Goal: Register for event/course

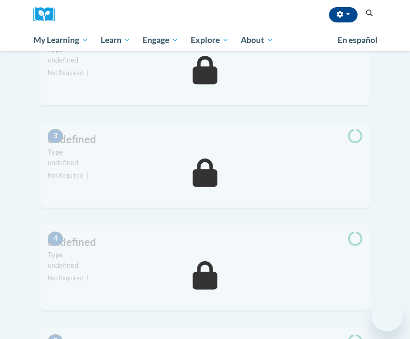
click at [372, 17] on button "Search" at bounding box center [370, 13] width 14 height 11
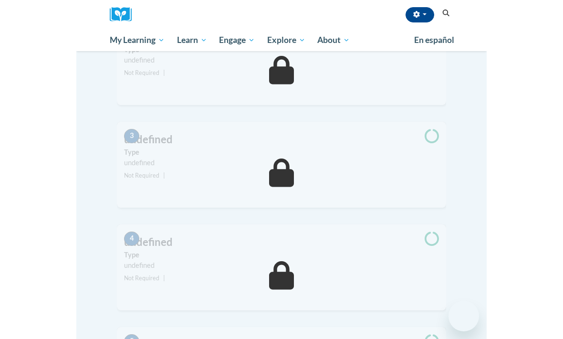
scroll to position [200, 0]
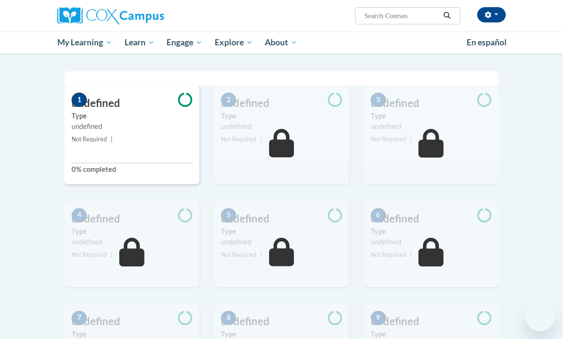
click at [410, 62] on body "Aliyah Goldman (America/Chicago UTC-05:00) My Profile Inbox My Transcripts Log …" at bounding box center [281, 274] width 563 height 948
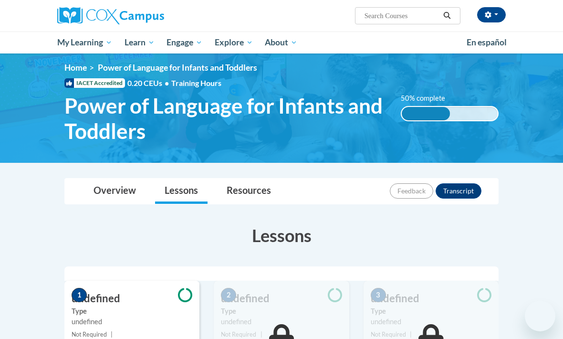
scroll to position [0, 0]
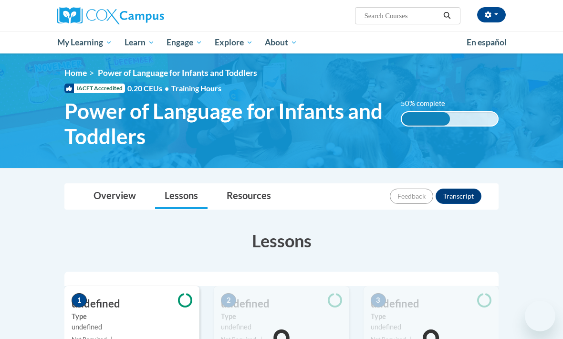
click at [401, 13] on input "Search..." at bounding box center [402, 15] width 76 height 11
click at [398, 12] on input "Search..." at bounding box center [402, 15] width 76 height 11
type input "Meaningful conversations"
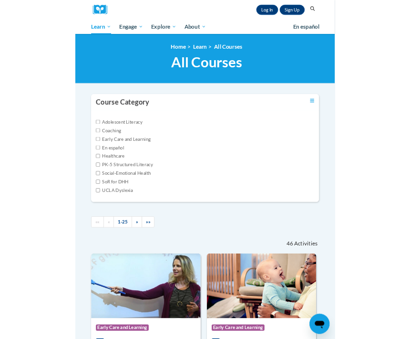
scroll to position [94, 0]
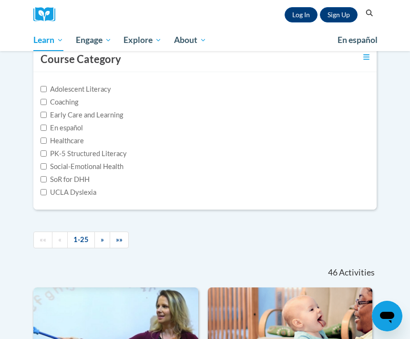
click at [366, 17] on button "Search" at bounding box center [370, 13] width 14 height 11
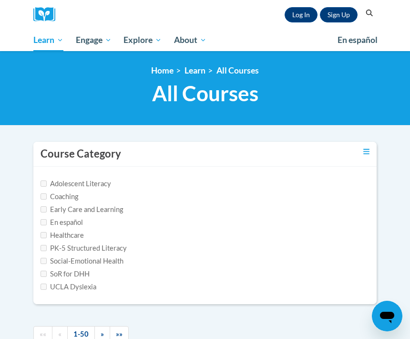
click at [366, 17] on button "Search" at bounding box center [370, 13] width 14 height 11
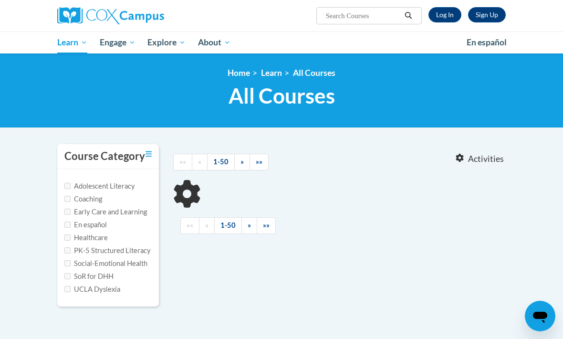
type input "Meaningful conversations"
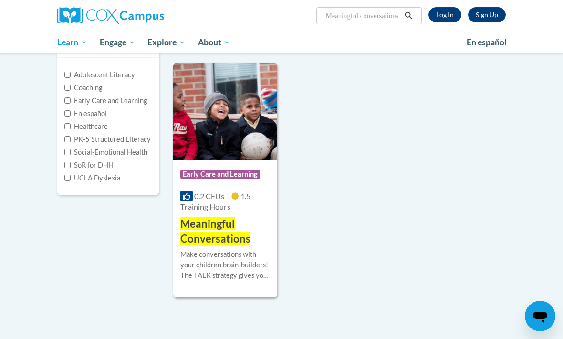
scroll to position [114, 0]
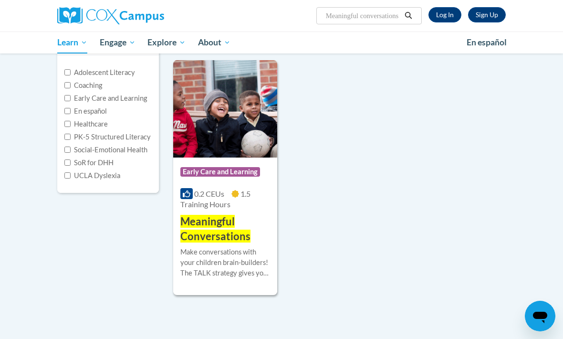
click at [206, 234] on span "Meaningful Conversations" at bounding box center [215, 229] width 70 height 28
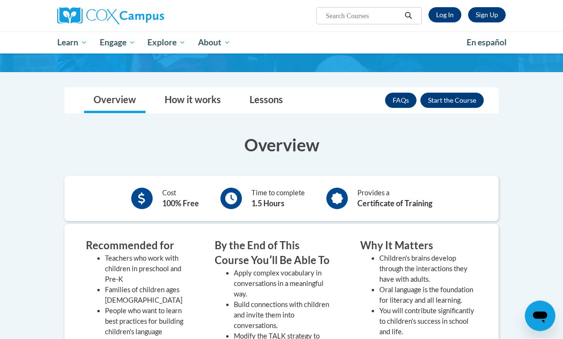
click at [461, 103] on button "Enroll" at bounding box center [451, 100] width 63 height 15
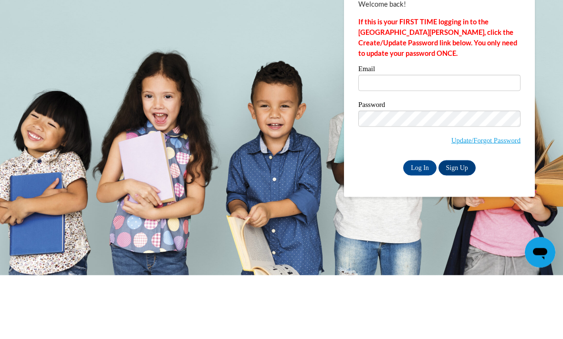
scroll to position [64, 0]
type input "[EMAIL_ADDRESS][DOMAIN_NAME]"
click at [420, 224] on input "Log In" at bounding box center [419, 231] width 33 height 15
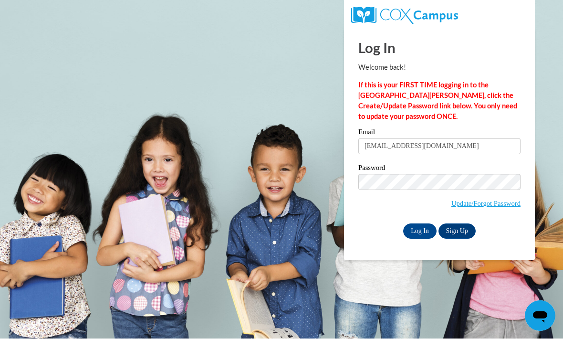
click at [423, 243] on div "Log In Welcome back! If this is your FIRST TIME logging in to the NEW Cox Campu…" at bounding box center [439, 145] width 205 height 232
click at [420, 232] on input "Log In" at bounding box center [419, 231] width 33 height 15
click at [410, 227] on input "Log In" at bounding box center [419, 231] width 33 height 15
click at [418, 232] on input "Log In" at bounding box center [419, 231] width 33 height 15
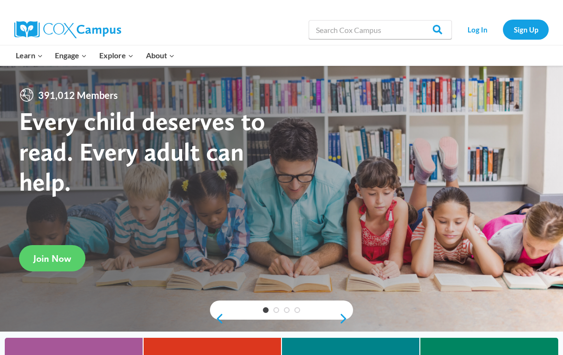
click at [478, 28] on link "Log In" at bounding box center [478, 30] width 42 height 20
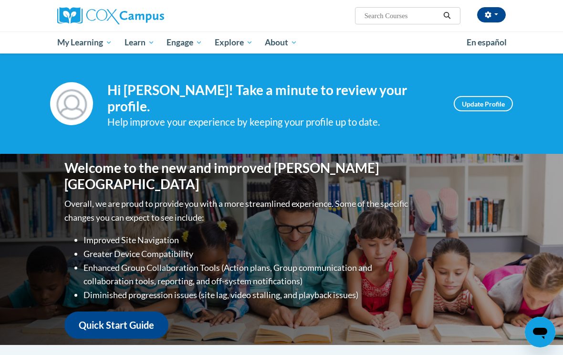
click at [0, 0] on span "My Course Progress" at bounding box center [0, 0] width 0 height 0
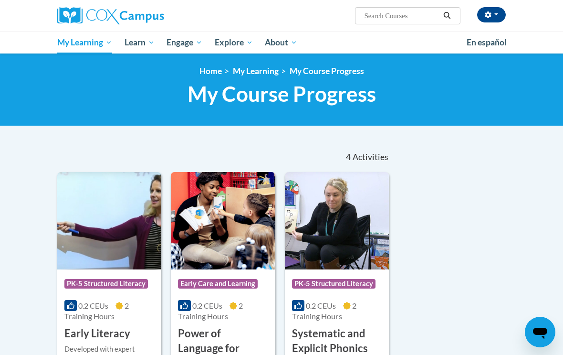
scroll to position [1, 0]
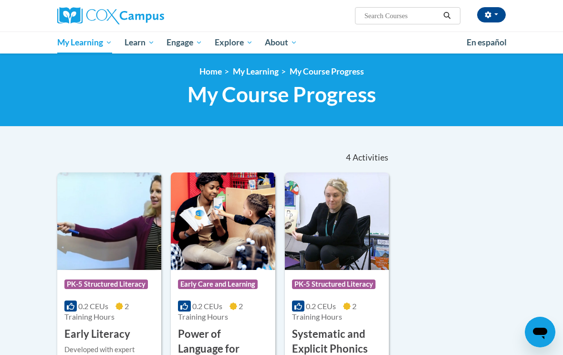
click at [0, 0] on span "My Course Progress" at bounding box center [0, 0] width 0 height 0
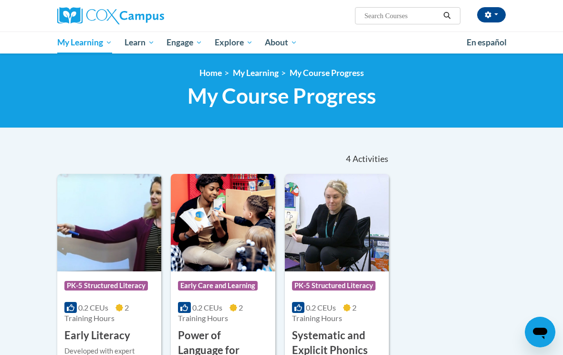
click at [0, 0] on span "All Courses" at bounding box center [0, 0] width 0 height 0
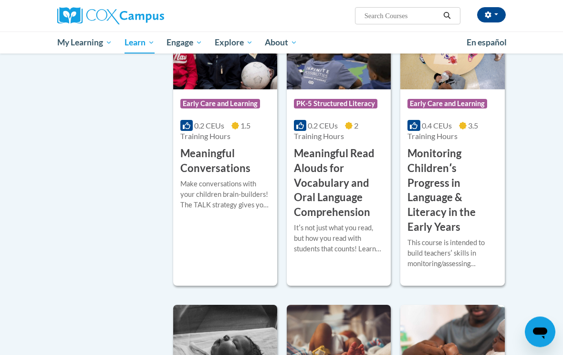
scroll to position [1591, 0]
click at [207, 146] on h3 "Meaningful Conversations" at bounding box center [225, 161] width 90 height 30
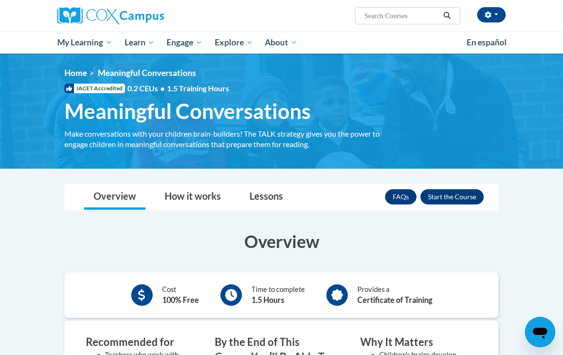
click at [451, 195] on button "Enroll" at bounding box center [451, 196] width 63 height 15
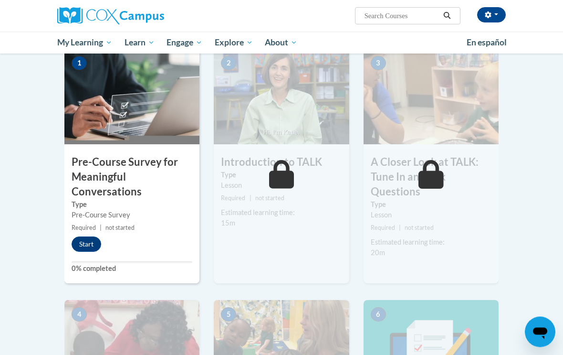
click at [92, 245] on button "Start" at bounding box center [87, 244] width 30 height 15
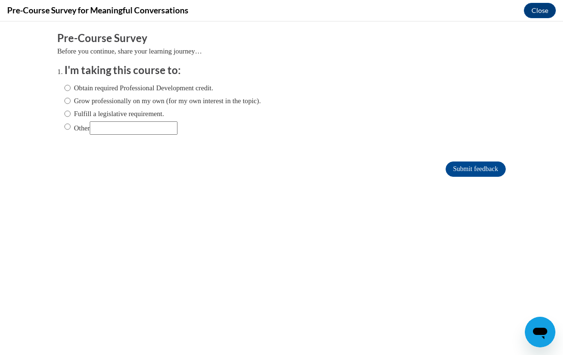
click at [64, 131] on label "Other" at bounding box center [120, 127] width 113 height 13
click at [64, 131] on input "Other" at bounding box center [67, 126] width 6 height 10
radio input "true"
click at [470, 169] on input "Submit feedback" at bounding box center [476, 168] width 60 height 15
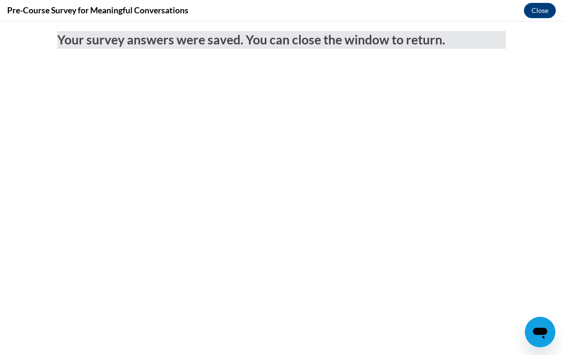
click at [540, 9] on button "Close" at bounding box center [540, 10] width 32 height 15
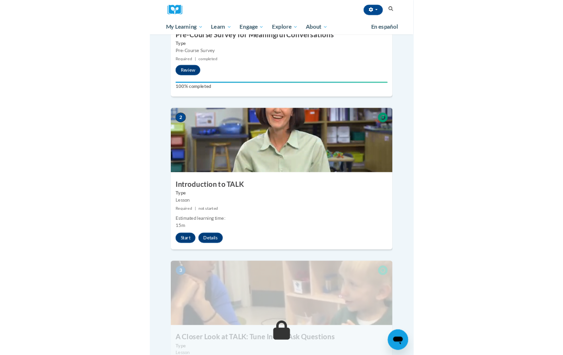
scroll to position [215, 0]
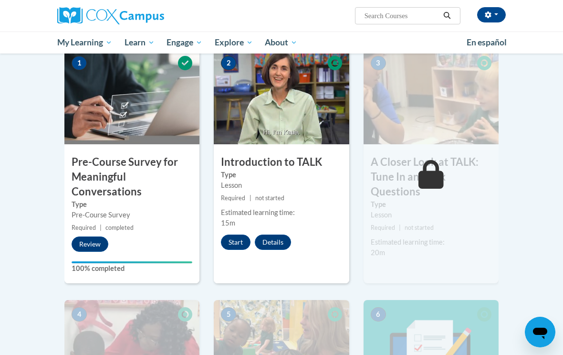
click at [235, 241] on button "Start" at bounding box center [236, 241] width 30 height 15
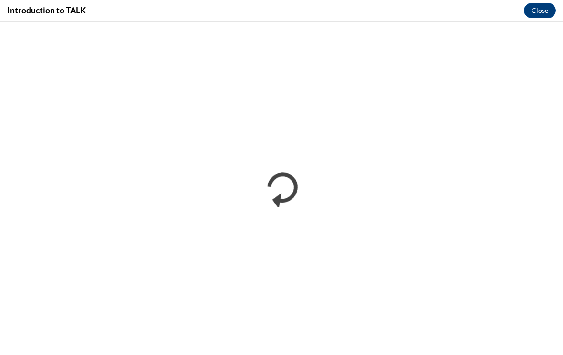
scroll to position [0, 0]
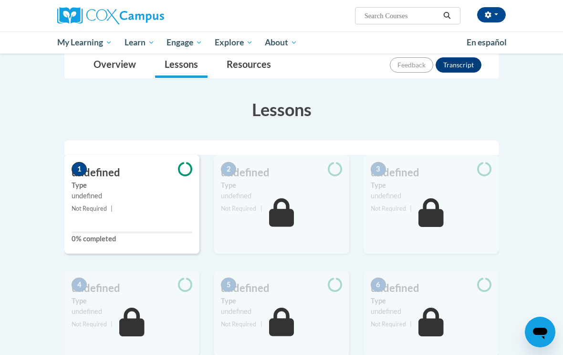
scroll to position [111, 0]
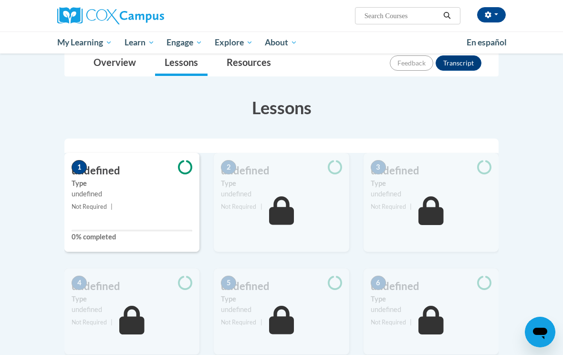
click at [85, 202] on small "Not Required |" at bounding box center [131, 206] width 135 height 10
click at [489, 7] on button "button" at bounding box center [491, 14] width 29 height 15
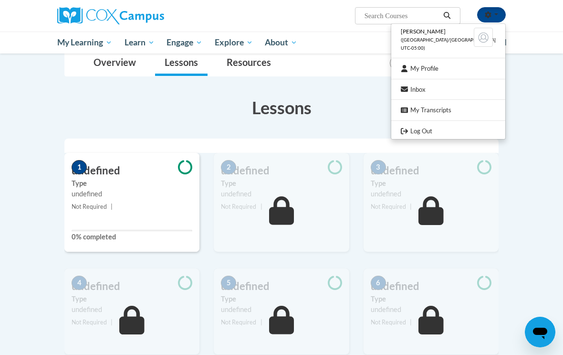
click at [423, 128] on link "Log Out" at bounding box center [448, 131] width 114 height 12
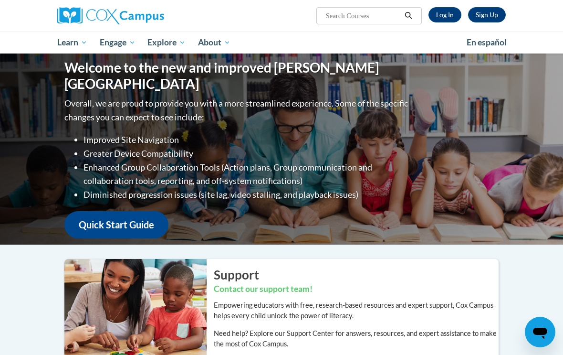
click at [439, 11] on link "Log In" at bounding box center [445, 14] width 33 height 15
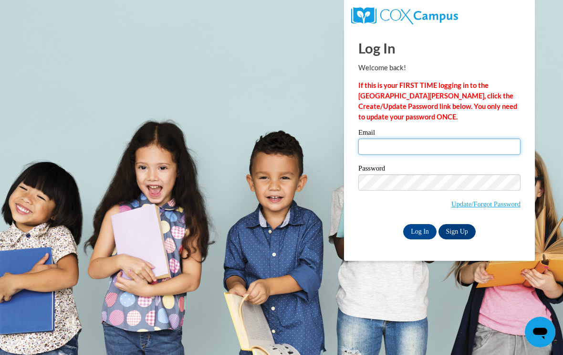
type input "[EMAIL_ADDRESS][DOMAIN_NAME]"
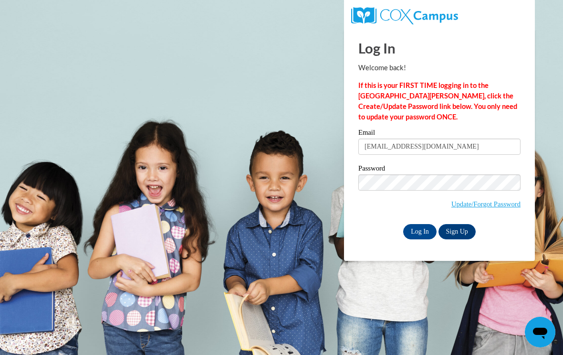
click at [420, 231] on input "Log In" at bounding box center [419, 231] width 33 height 15
click at [420, 233] on input "Log In" at bounding box center [419, 231] width 33 height 15
click at [417, 230] on input "Log In" at bounding box center [419, 231] width 33 height 15
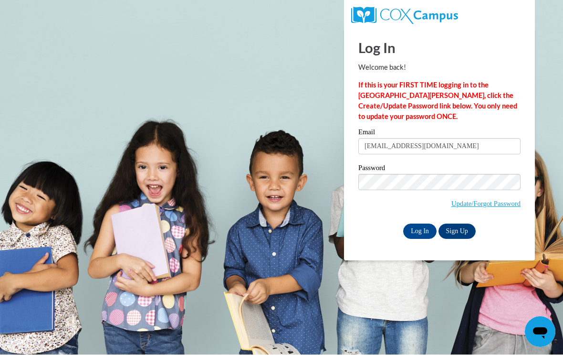
click at [423, 229] on input "Log In" at bounding box center [419, 231] width 33 height 15
click at [422, 237] on input "Log In" at bounding box center [419, 231] width 33 height 15
click at [419, 234] on input "Log In" at bounding box center [419, 231] width 33 height 15
click at [420, 229] on input "Log In" at bounding box center [419, 231] width 33 height 15
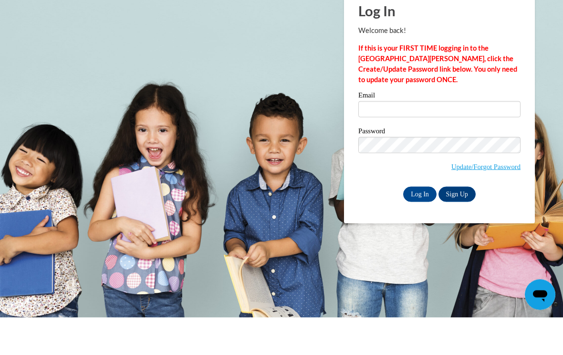
click at [384, 138] on input "Email" at bounding box center [439, 146] width 162 height 16
type input "[EMAIL_ADDRESS][DOMAIN_NAME]"
click at [420, 224] on input "Log In" at bounding box center [419, 231] width 33 height 15
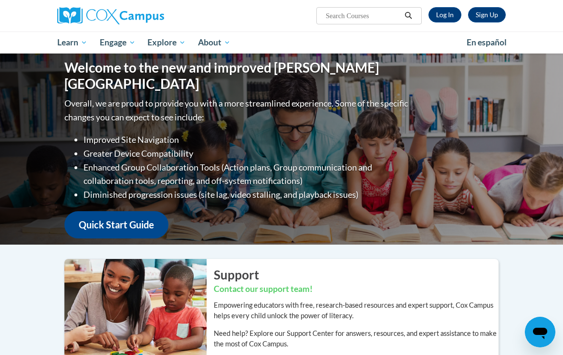
click at [0, 0] on link "All Courses" at bounding box center [0, 0] width 0 height 0
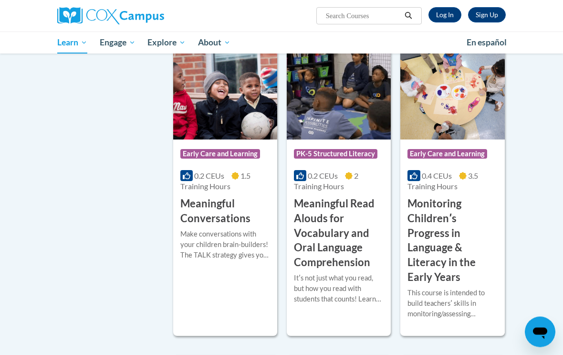
scroll to position [1541, 0]
click at [211, 196] on h3 "Meaningful Conversations" at bounding box center [225, 211] width 90 height 30
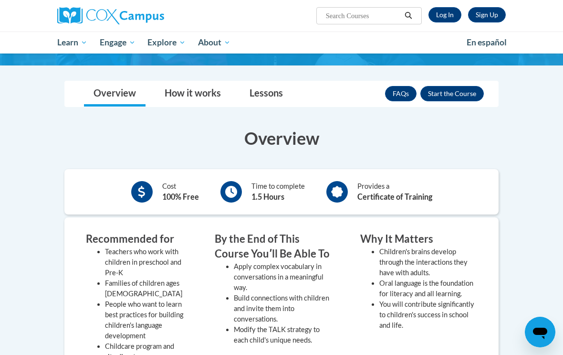
scroll to position [102, 0]
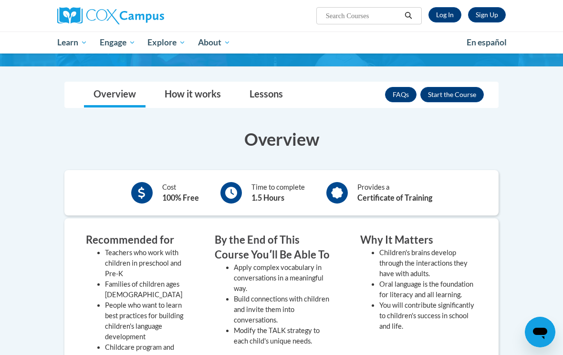
click at [455, 95] on button "Enroll" at bounding box center [451, 94] width 63 height 15
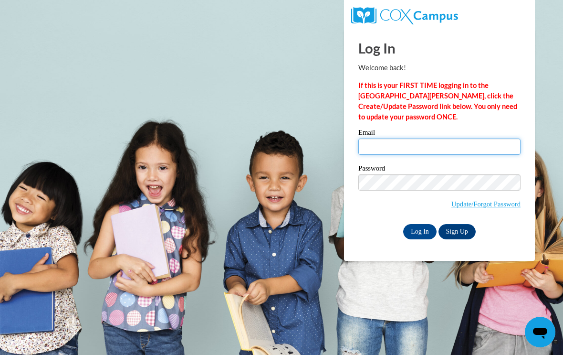
type input "[EMAIL_ADDRESS][DOMAIN_NAME]"
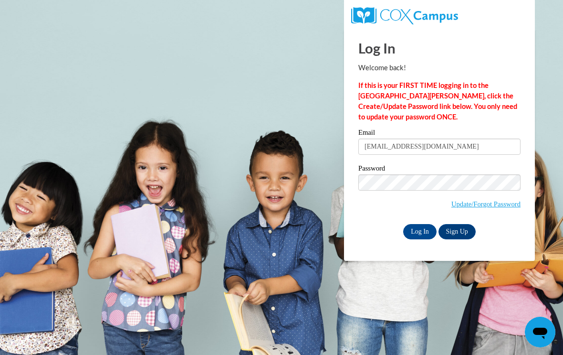
click at [421, 228] on input "Log In" at bounding box center [419, 231] width 33 height 15
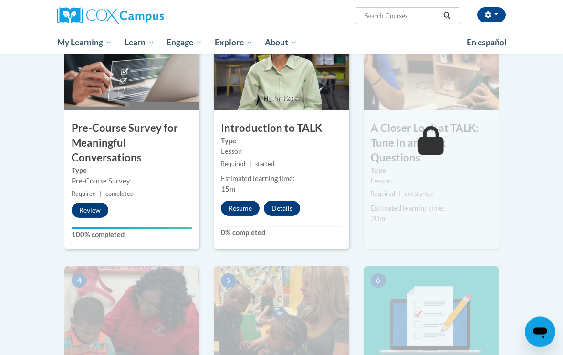
scroll to position [249, 0]
click at [232, 209] on button "Resume" at bounding box center [240, 207] width 39 height 15
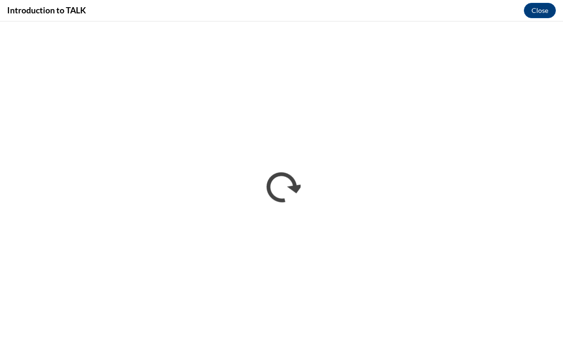
scroll to position [0, 0]
